Goal: Task Accomplishment & Management: Manage account settings

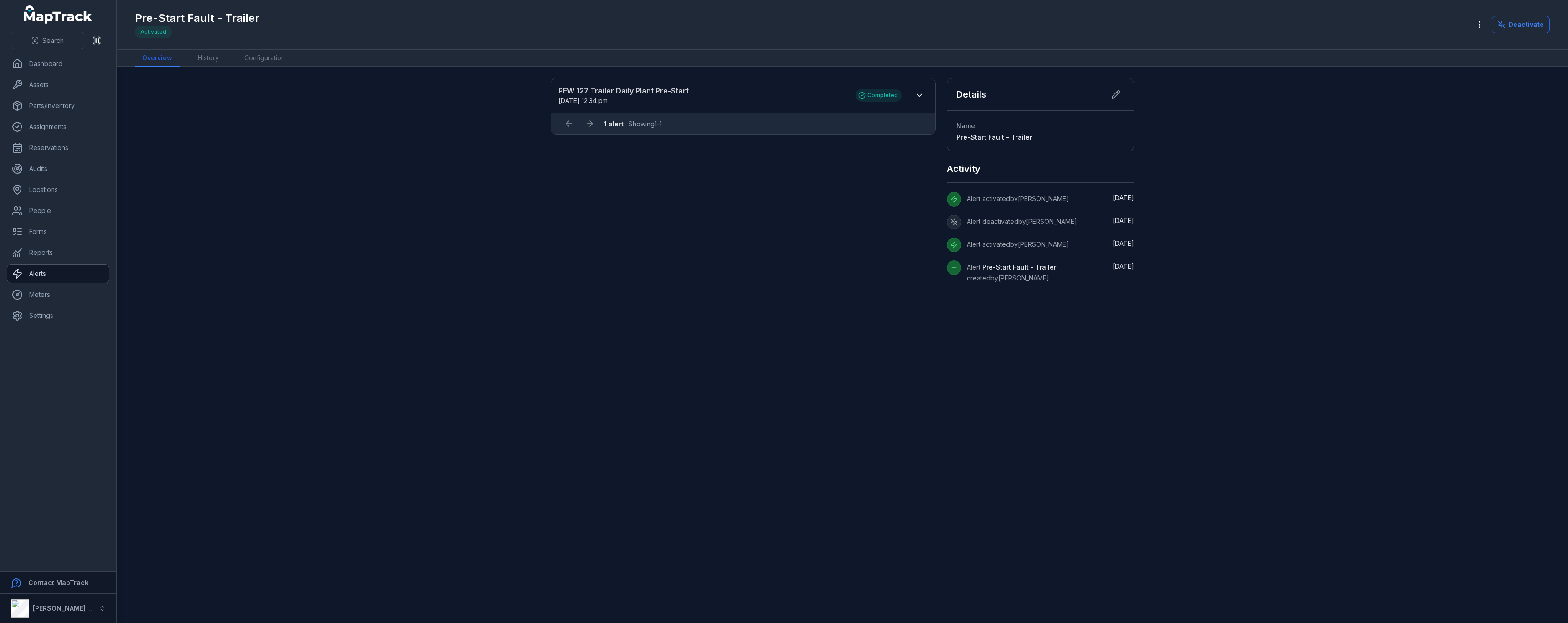
click at [72, 282] on link "Alerts" at bounding box center [58, 273] width 102 height 18
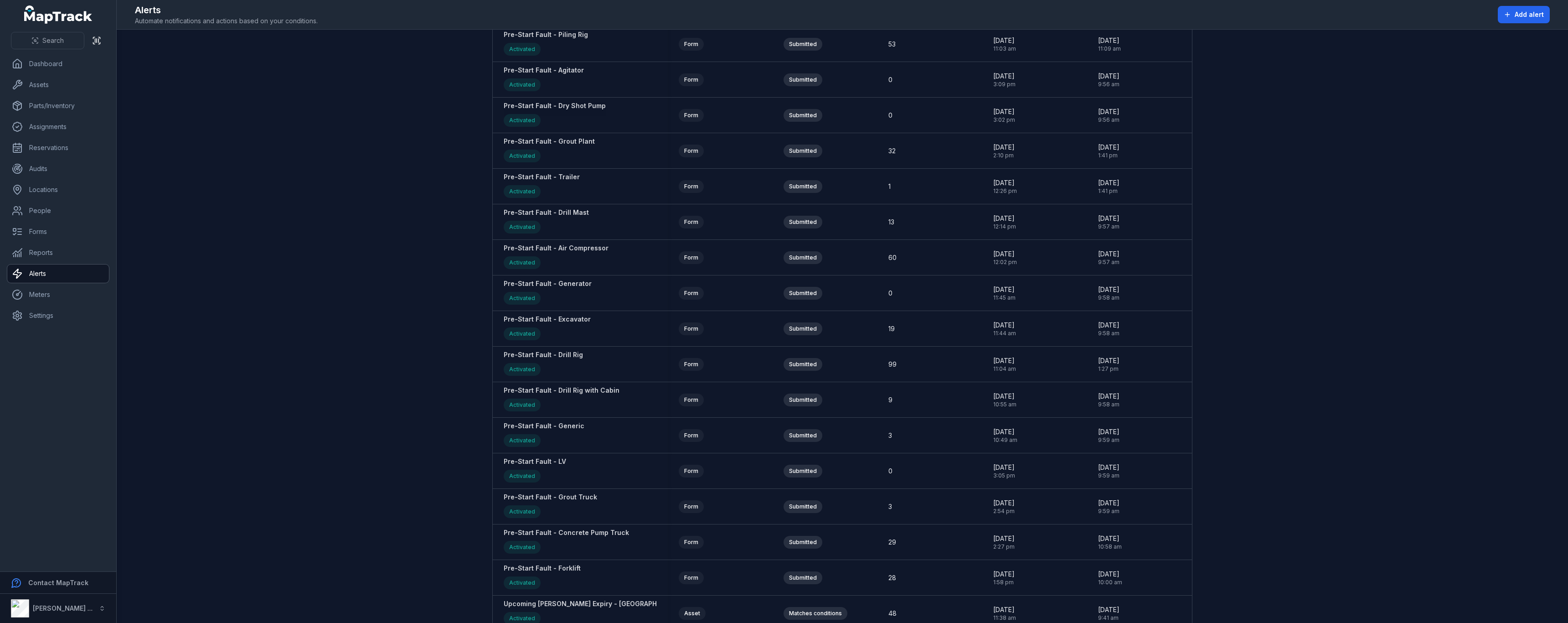
scroll to position [1095, 0]
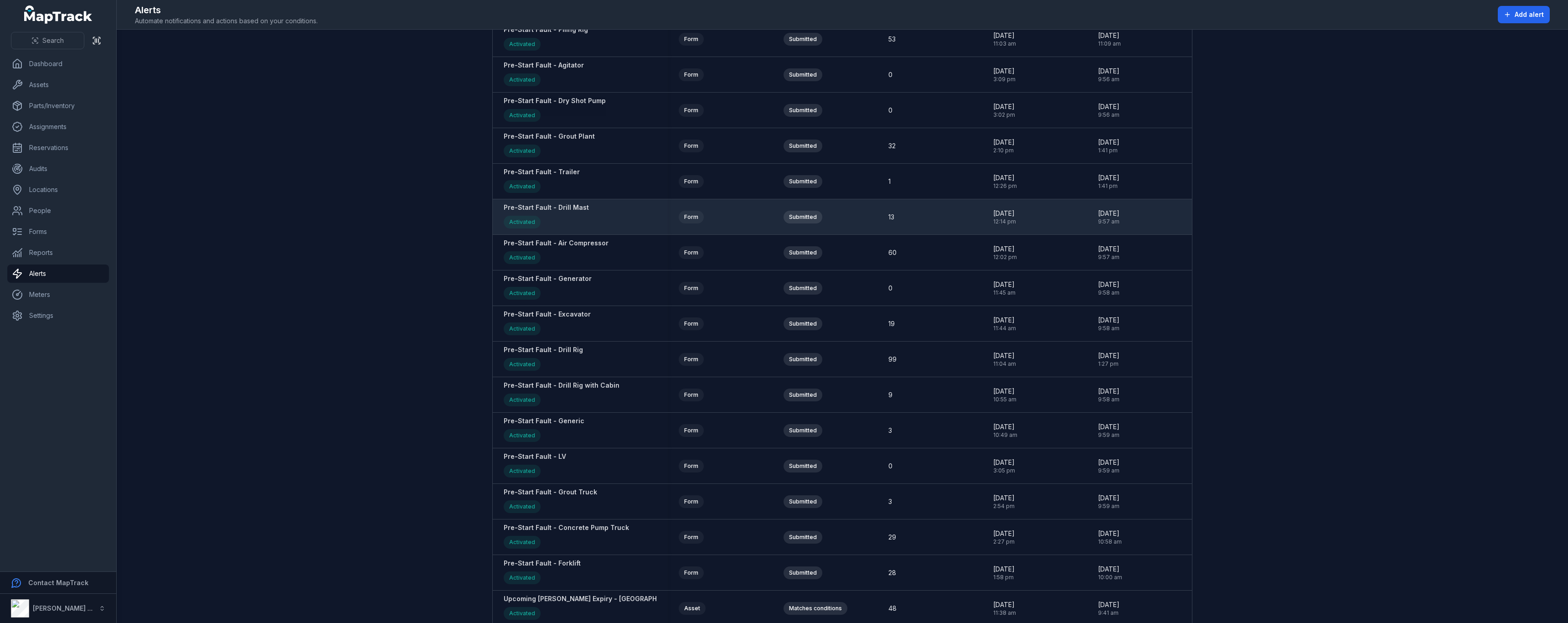
click at [579, 209] on strong "Pre-Start Fault - Drill Mast" at bounding box center [546, 207] width 85 height 9
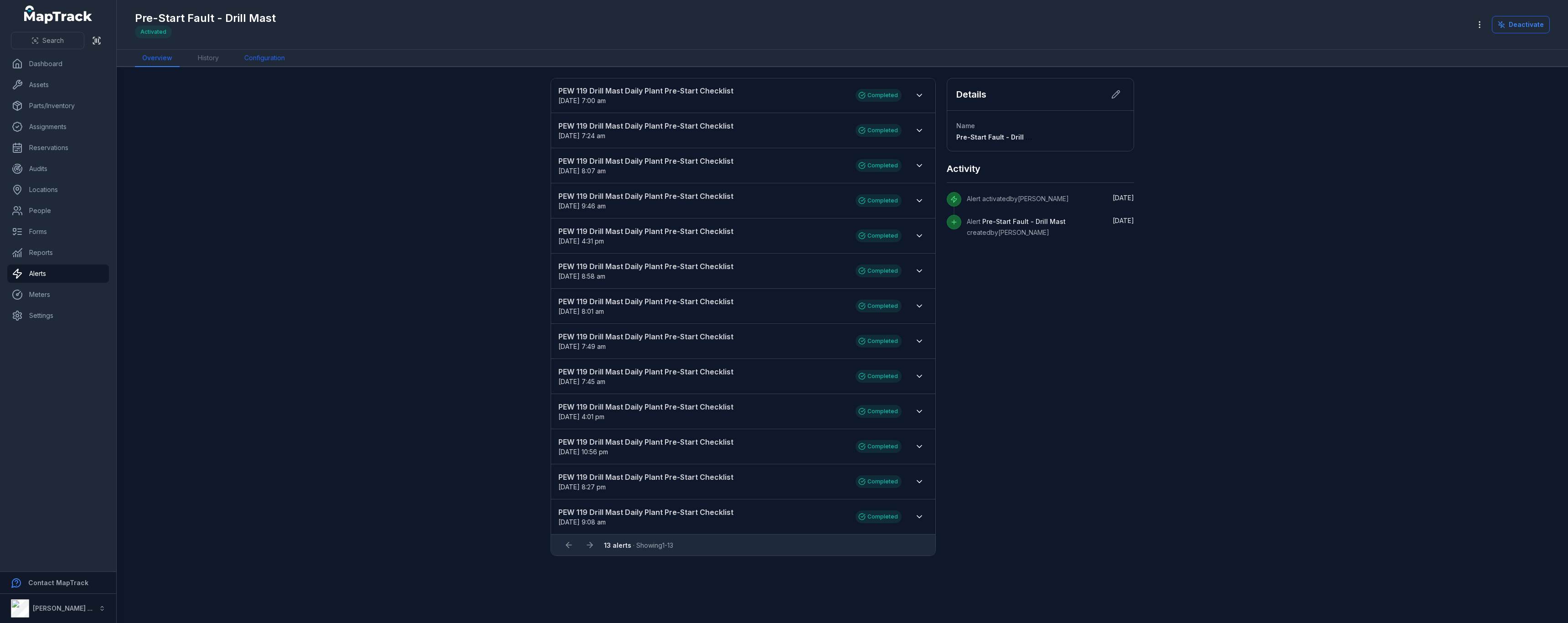
click at [273, 60] on link "Configuration" at bounding box center [264, 58] width 55 height 17
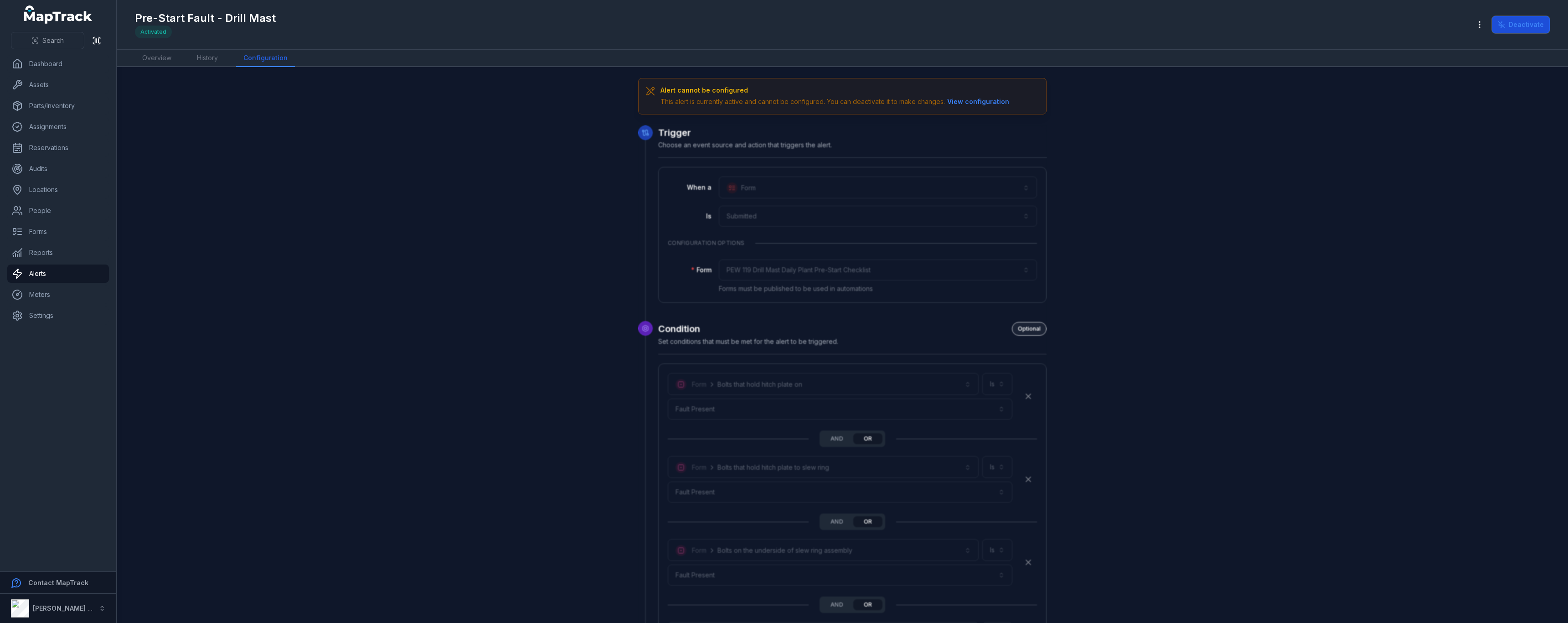
click at [1509, 24] on button "Deactivate" at bounding box center [1521, 25] width 58 height 17
